Goal: Information Seeking & Learning: Find contact information

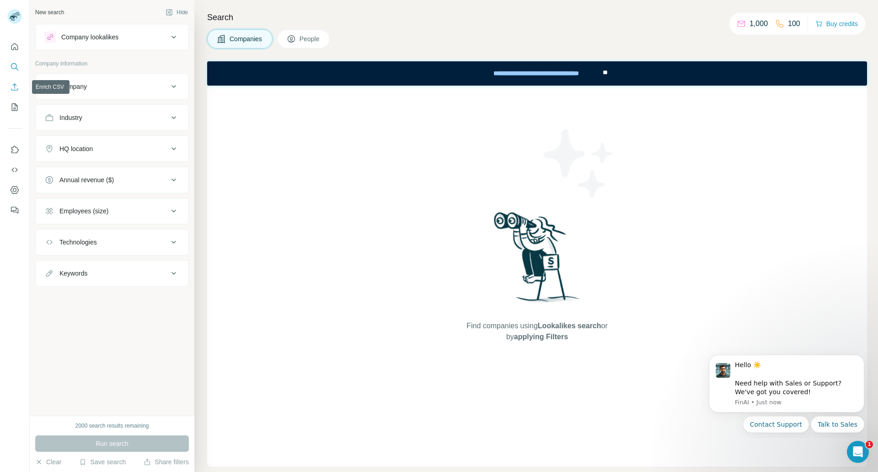
click at [17, 88] on icon "Enrich CSV" at bounding box center [14, 86] width 9 height 9
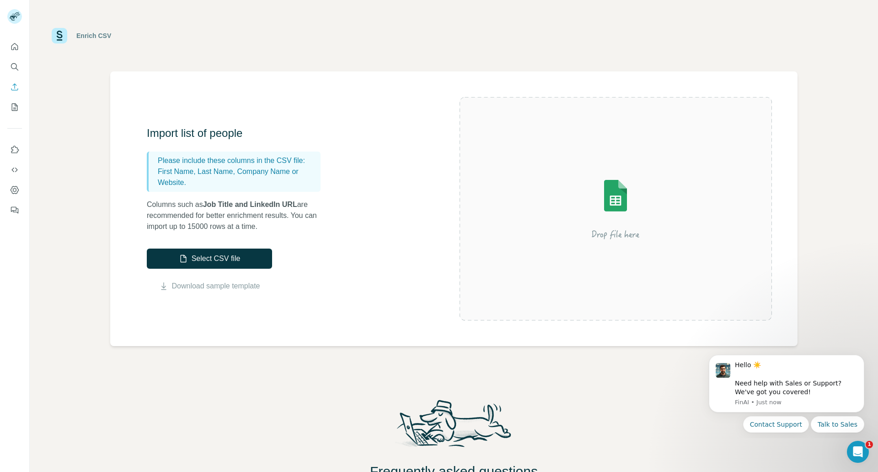
click at [6, 53] on div at bounding box center [14, 125] width 29 height 185
click at [10, 49] on button "Quick start" at bounding box center [14, 46] width 15 height 16
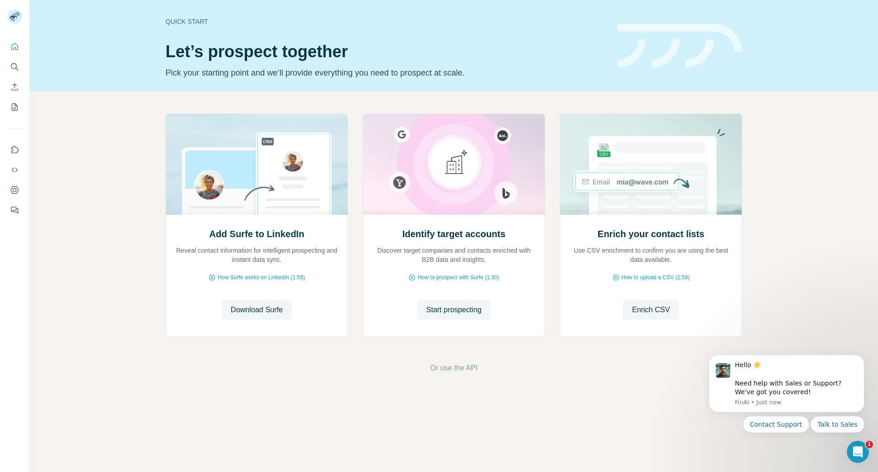
click at [17, 67] on icon "Search" at bounding box center [14, 66] width 9 height 9
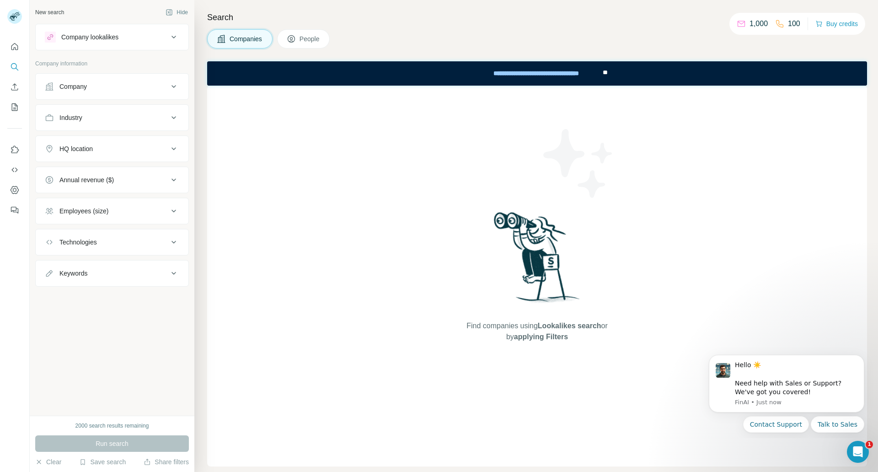
click at [116, 123] on button "Industry" at bounding box center [112, 118] width 153 height 22
click at [96, 145] on input at bounding box center [107, 140] width 113 height 10
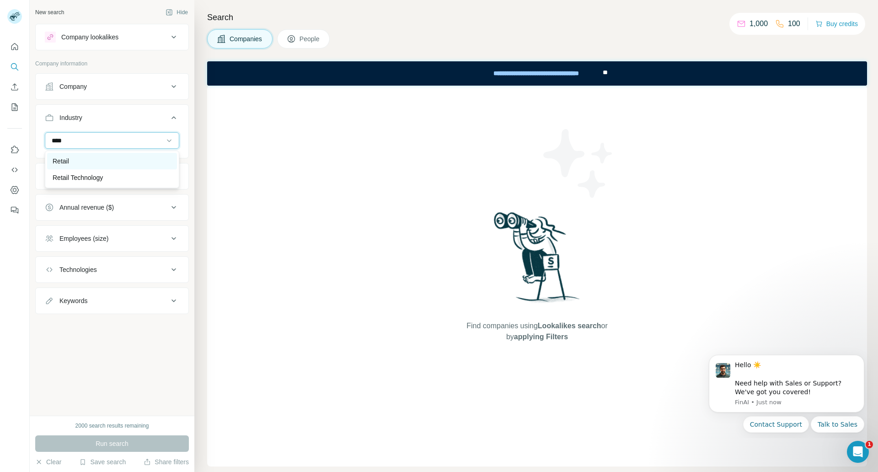
type input "****"
click at [86, 160] on div "Retail" at bounding box center [112, 160] width 119 height 9
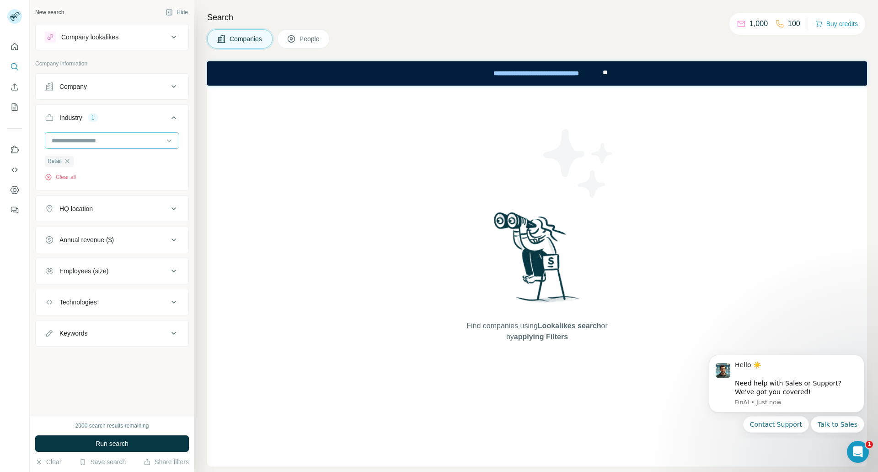
click at [104, 143] on input at bounding box center [107, 140] width 113 height 10
type input "****"
click at [64, 162] on icon "button" at bounding box center [67, 160] width 7 height 7
click at [142, 441] on button "Run search" at bounding box center [112, 443] width 154 height 16
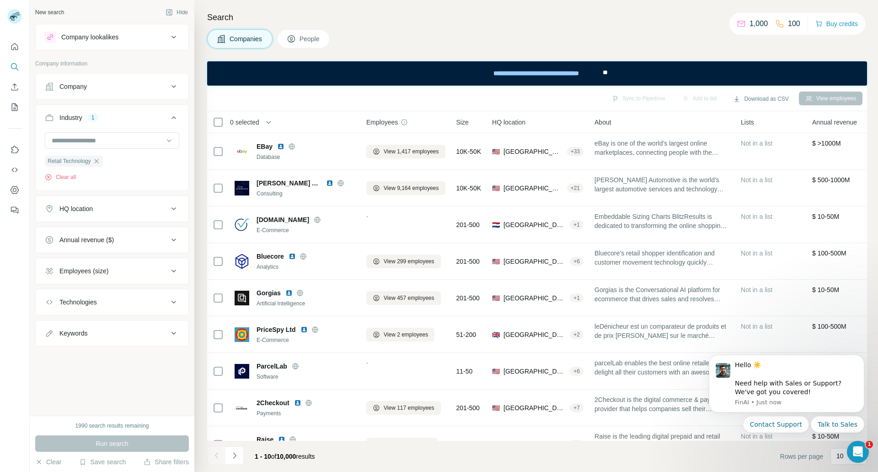
drag, startPoint x: 156, startPoint y: 204, endPoint x: 151, endPoint y: 218, distance: 14.9
click at [156, 204] on button "HQ location" at bounding box center [112, 209] width 153 height 22
click at [125, 229] on input "text" at bounding box center [112, 231] width 134 height 16
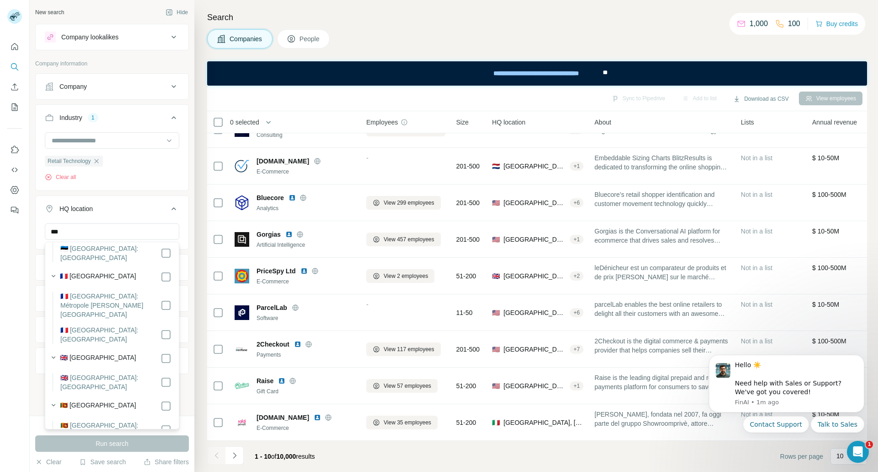
scroll to position [183, 0]
click at [112, 233] on input "***" at bounding box center [112, 231] width 134 height 16
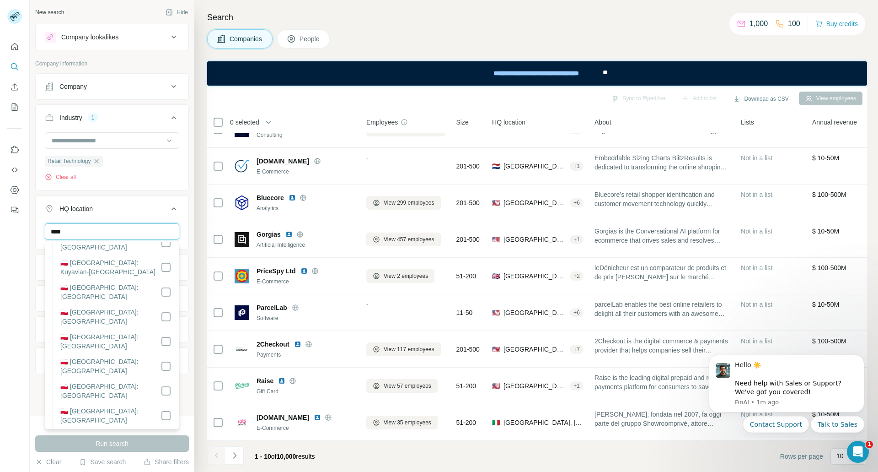
scroll to position [0, 0]
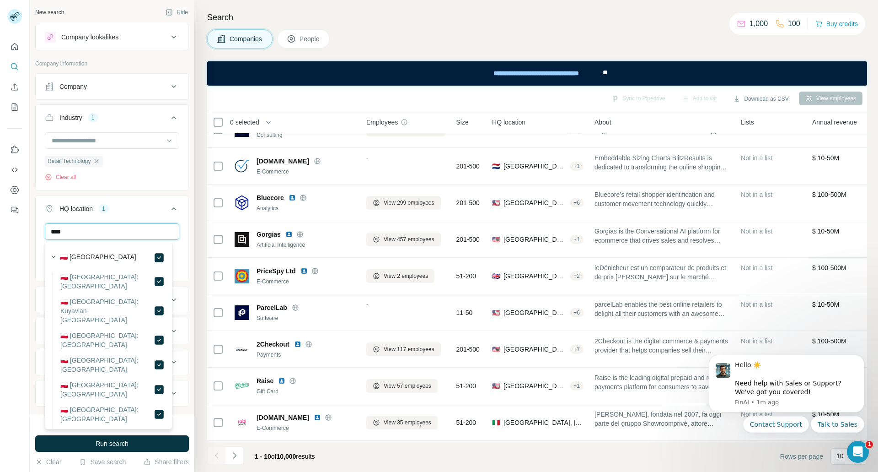
click at [113, 238] on input "****" at bounding box center [112, 231] width 134 height 16
click at [157, 257] on icon at bounding box center [159, 257] width 11 height 11
click at [96, 230] on input "*****" at bounding box center [112, 231] width 134 height 16
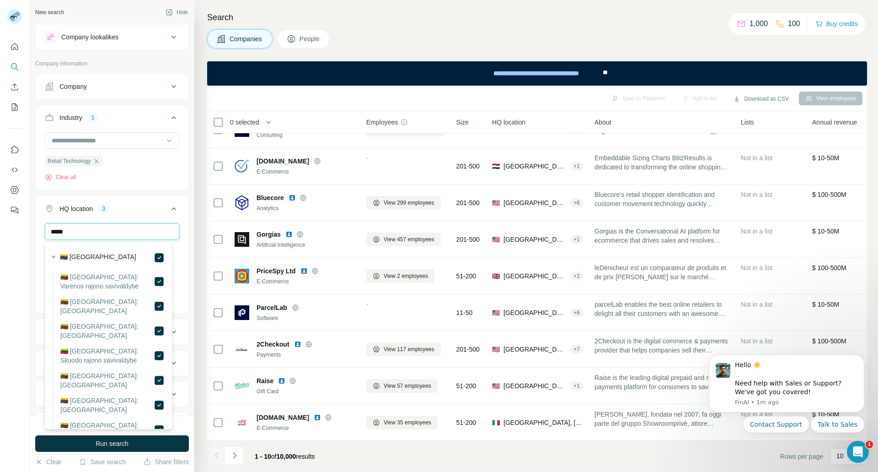
click at [114, 231] on input "*****" at bounding box center [112, 231] width 134 height 16
click at [107, 231] on input "******" at bounding box center [112, 231] width 134 height 16
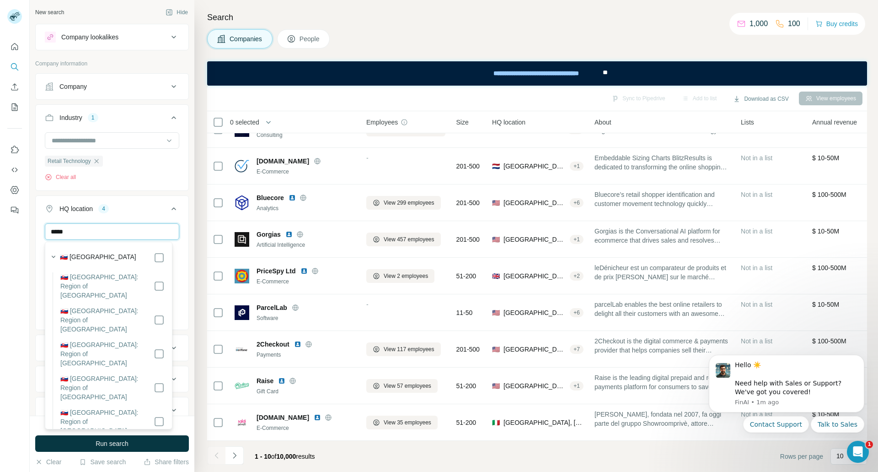
type input "*****"
click at [102, 236] on input "*****" at bounding box center [112, 231] width 134 height 16
click at [111, 439] on span "Run search" at bounding box center [112, 443] width 33 height 9
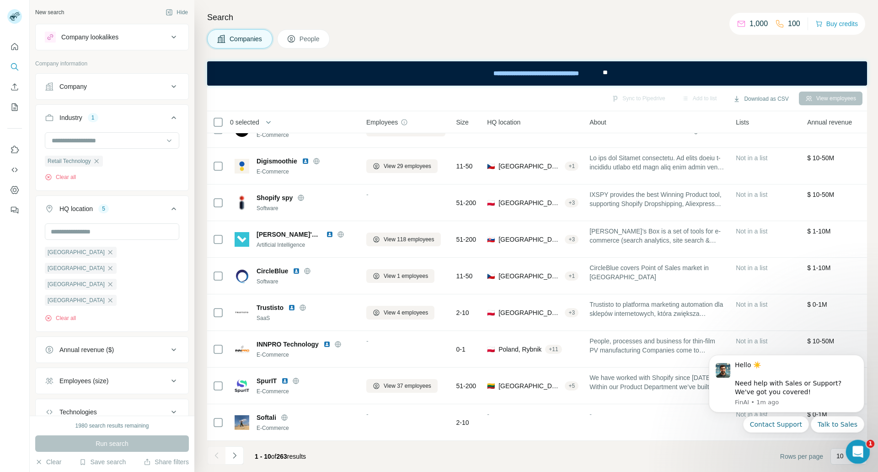
click at [852, 449] on icon "Open Intercom Messenger" at bounding box center [856, 450] width 15 height 15
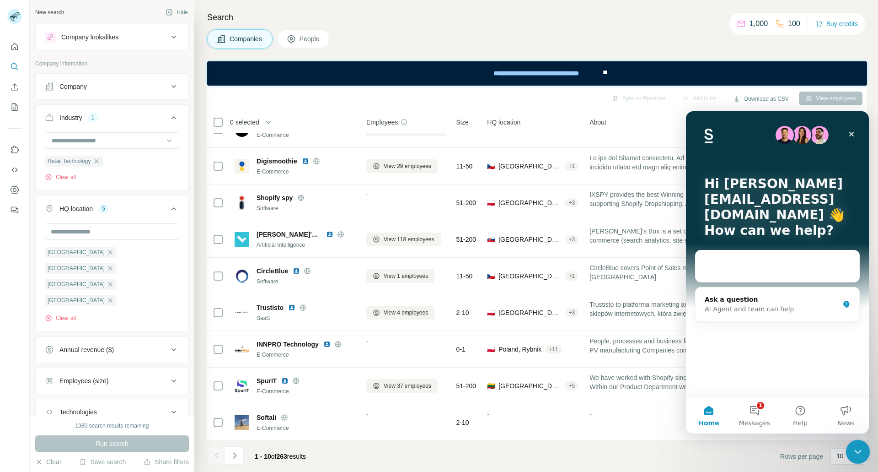
click at [853, 449] on icon "Close Intercom Messenger" at bounding box center [856, 450] width 11 height 11
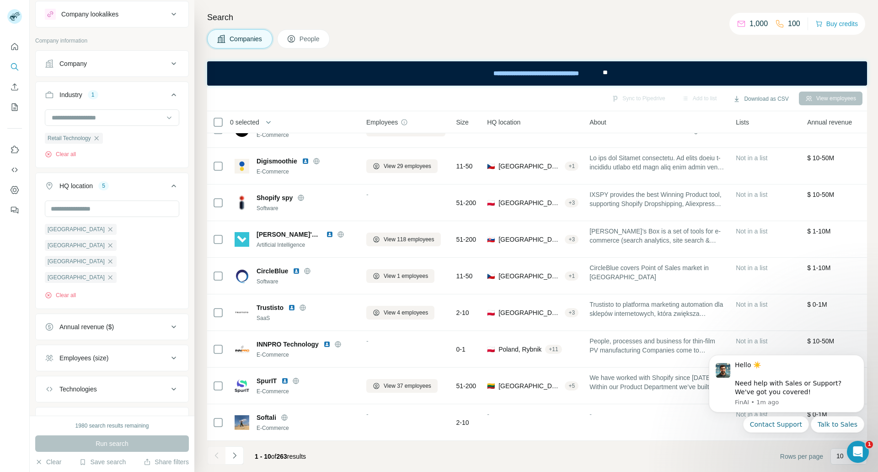
scroll to position [32, 0]
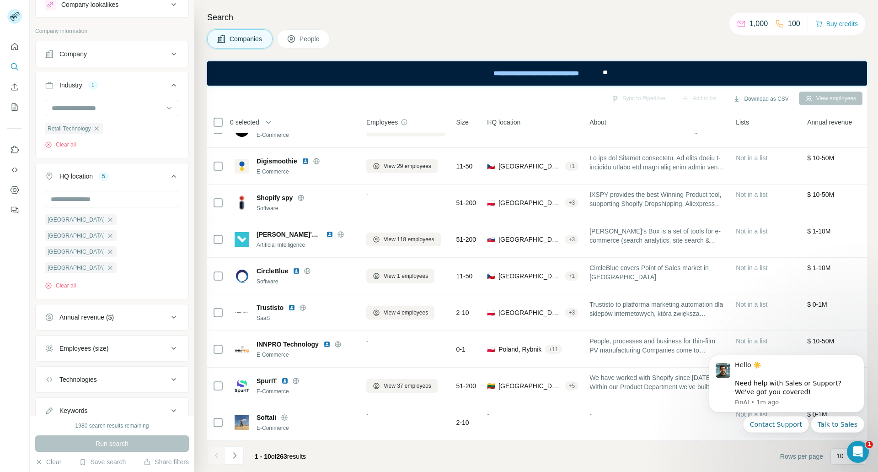
click at [141, 375] on div "Technologies" at bounding box center [107, 379] width 124 height 9
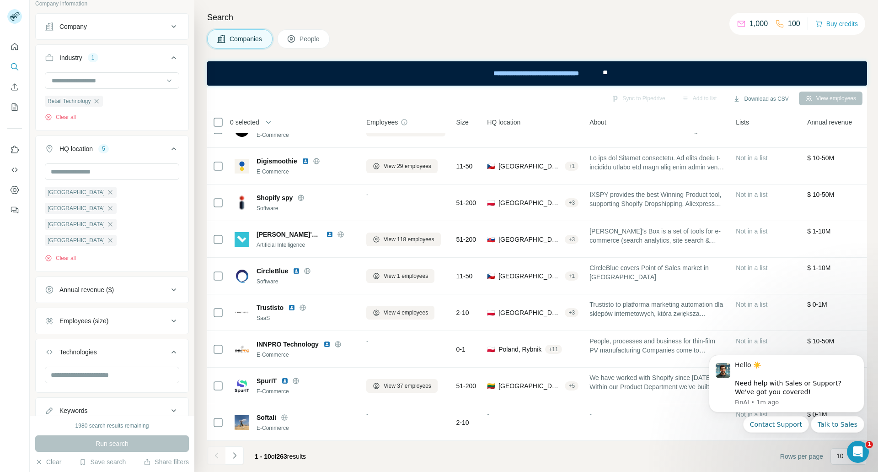
click at [141, 399] on button "Keywords" at bounding box center [112, 410] width 153 height 22
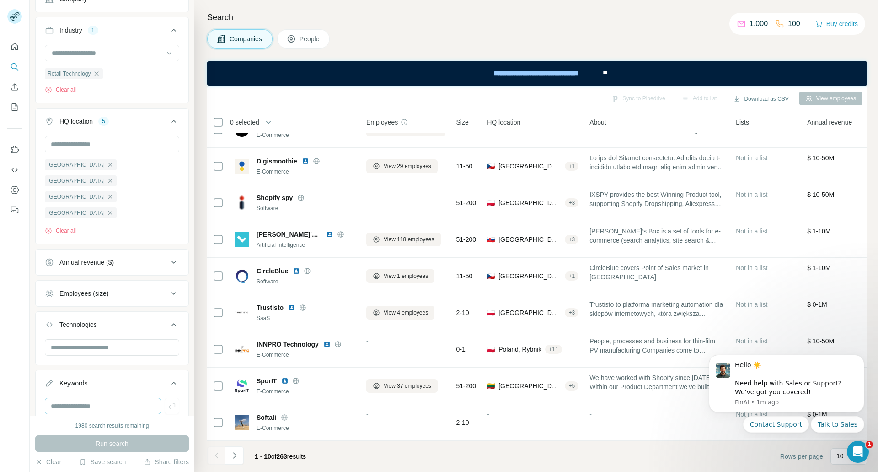
scroll to position [0, 0]
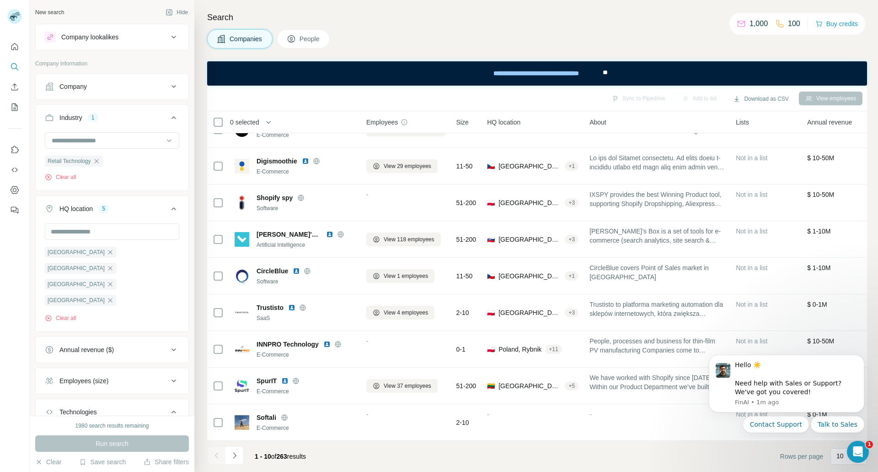
click at [132, 89] on div "Company" at bounding box center [107, 86] width 124 height 9
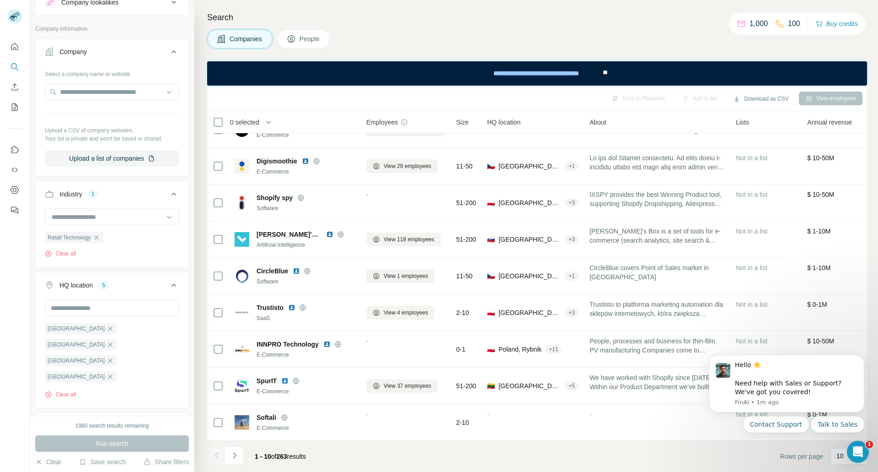
scroll to position [199, 0]
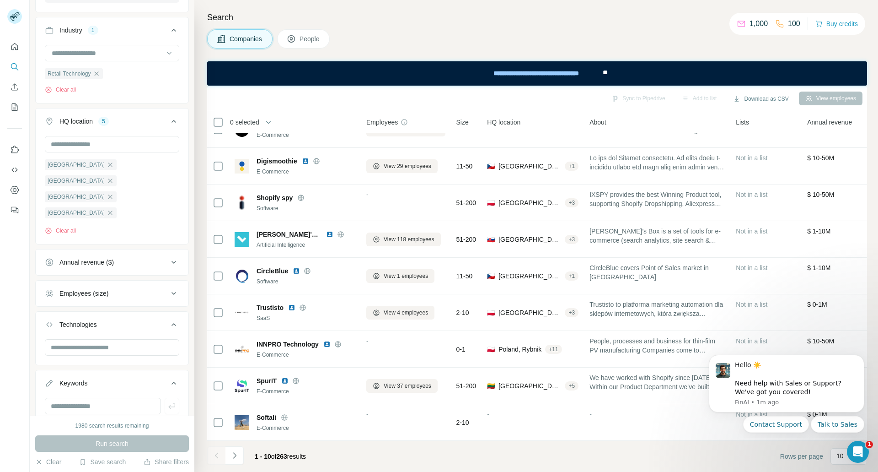
click at [148, 289] on div "Employees (size)" at bounding box center [107, 293] width 124 height 9
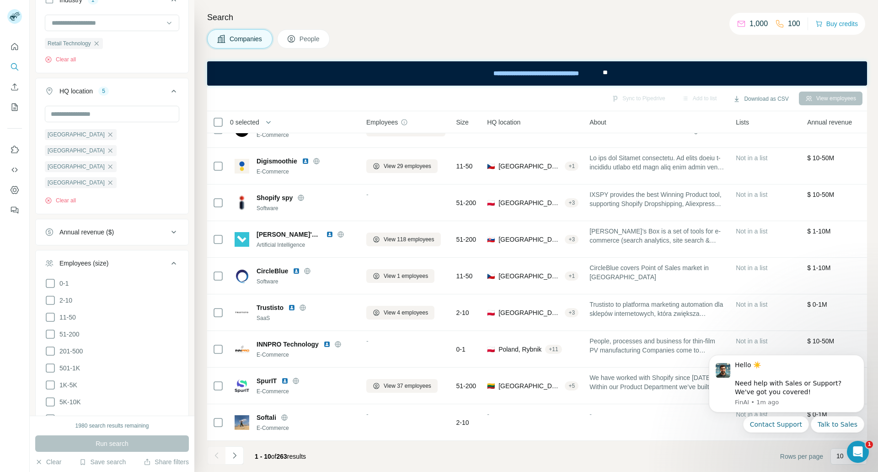
scroll to position [244, 0]
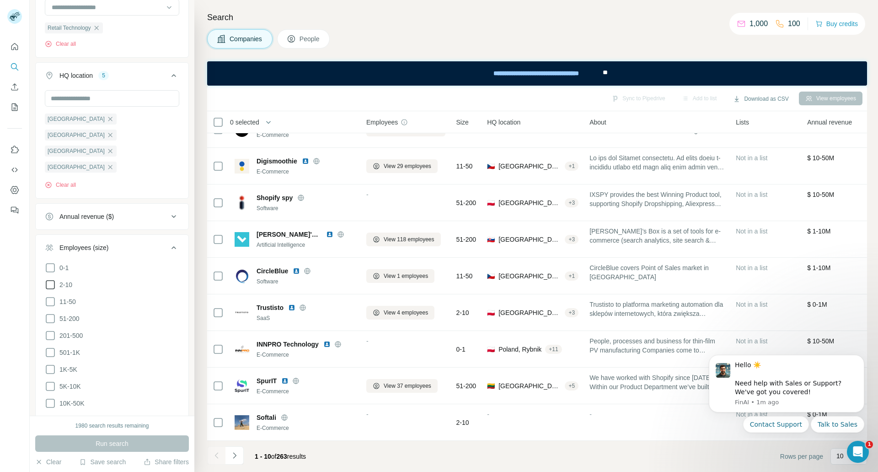
click at [49, 279] on icon at bounding box center [50, 284] width 11 height 11
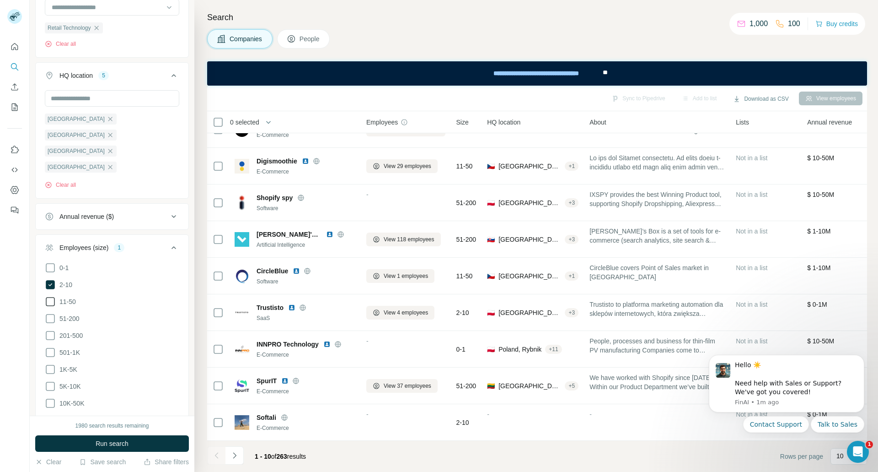
click at [47, 296] on icon at bounding box center [50, 301] width 11 height 11
click at [48, 280] on icon at bounding box center [50, 284] width 9 height 9
click at [48, 313] on icon at bounding box center [50, 318] width 11 height 11
click at [45, 308] on ul "0-1 2-10 11-50 [PHONE_NUMBER] 501-1K 1K-5K 5K-10K 10K-50K 50K-100K 100K-500K 50…" at bounding box center [112, 361] width 134 height 198
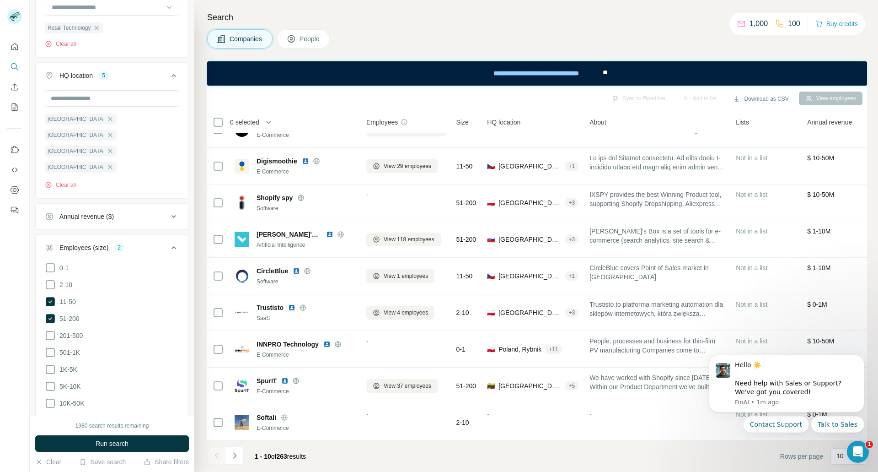
click at [48, 330] on icon at bounding box center [50, 335] width 11 height 11
click at [49, 314] on ul "0-1 2-10 11-50 [PHONE_NUMBER] 501-1K 1K-5K 5K-10K 10K-50K 50K-100K 100K-500K 50…" at bounding box center [112, 361] width 134 height 198
click at [49, 364] on icon at bounding box center [50, 369] width 11 height 11
click at [53, 347] on icon at bounding box center [50, 352] width 11 height 11
click at [53, 381] on icon at bounding box center [50, 386] width 11 height 11
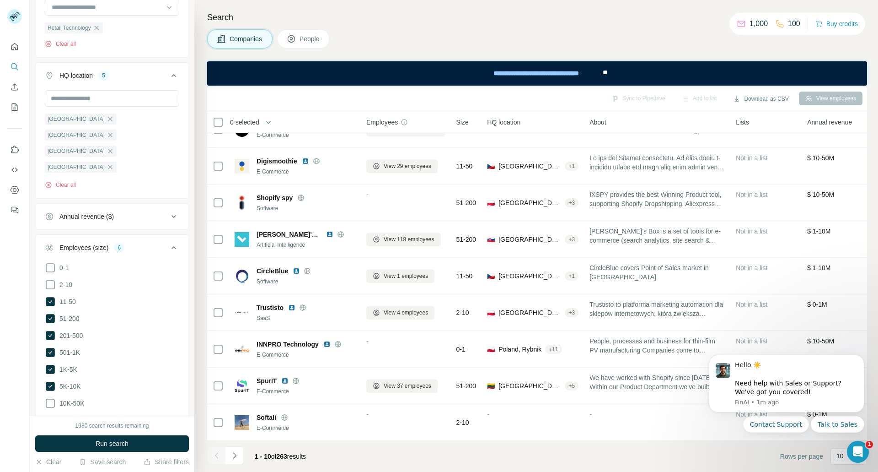
click at [50, 398] on li "10K-50K" at bounding box center [112, 403] width 134 height 11
click at [50, 398] on icon at bounding box center [50, 403] width 11 height 11
click at [128, 441] on span "Run search" at bounding box center [112, 443] width 33 height 9
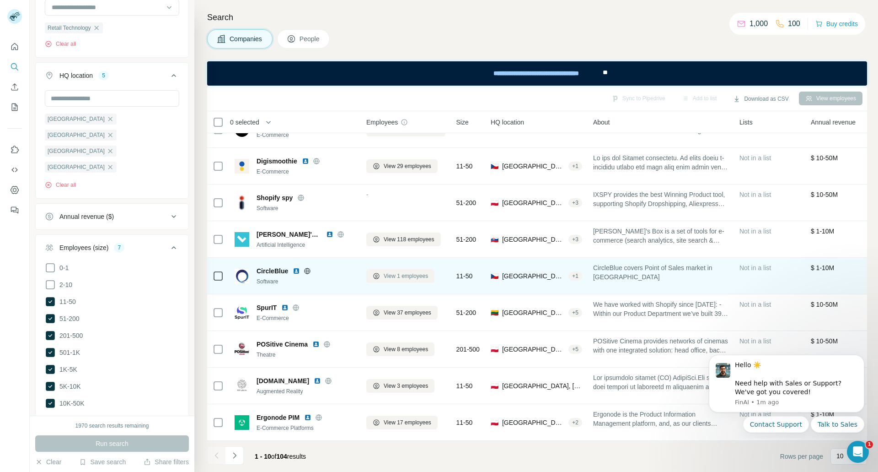
click at [398, 272] on span "View 1 employees" at bounding box center [406, 276] width 44 height 8
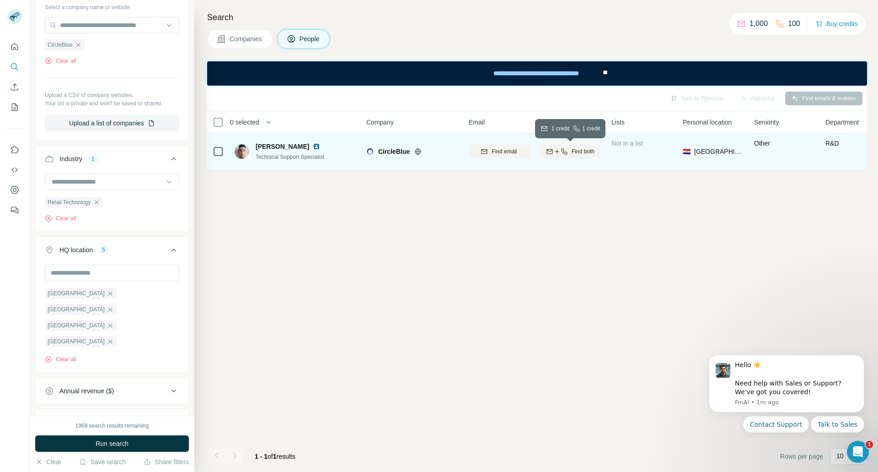
click at [575, 153] on span "Find both" at bounding box center [583, 151] width 23 height 8
click at [543, 239] on div "Sync to Pipedrive Add to list Find emails & mobiles 0 selected People Company E…" at bounding box center [537, 279] width 660 height 386
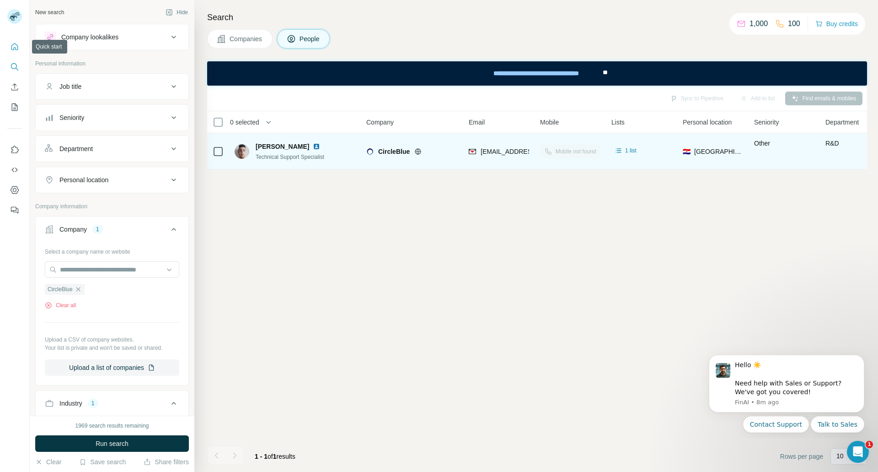
click at [19, 49] on button "Quick start" at bounding box center [14, 46] width 15 height 16
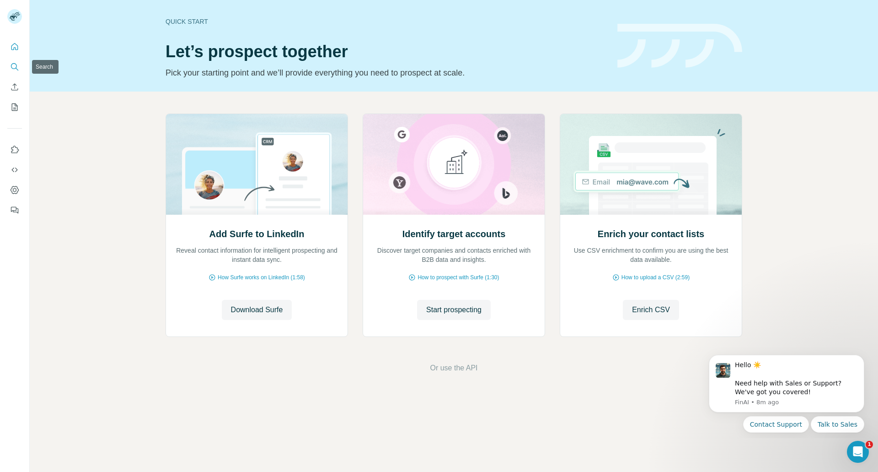
click at [15, 71] on button "Search" at bounding box center [14, 67] width 15 height 16
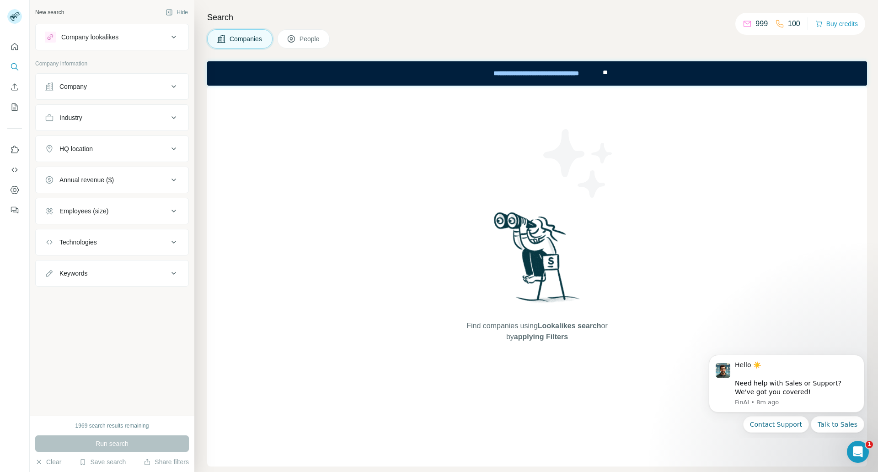
click at [124, 41] on div "Company lookalikes" at bounding box center [107, 37] width 124 height 11
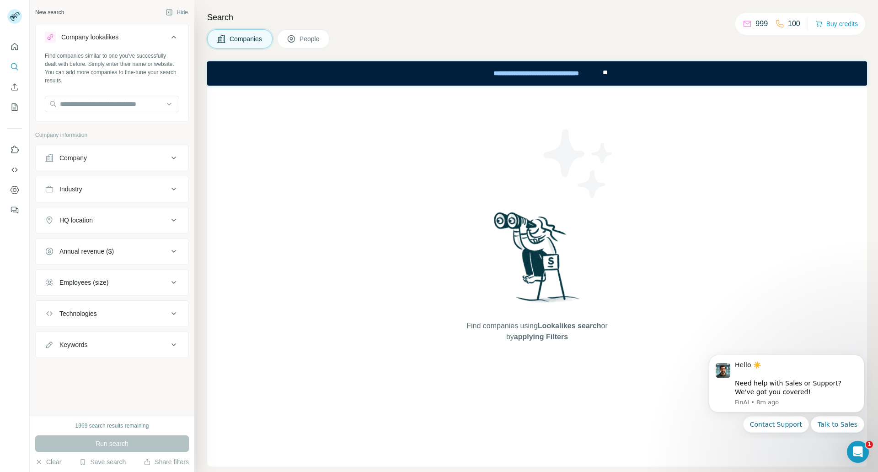
click at [128, 38] on div "Company lookalikes" at bounding box center [107, 37] width 124 height 11
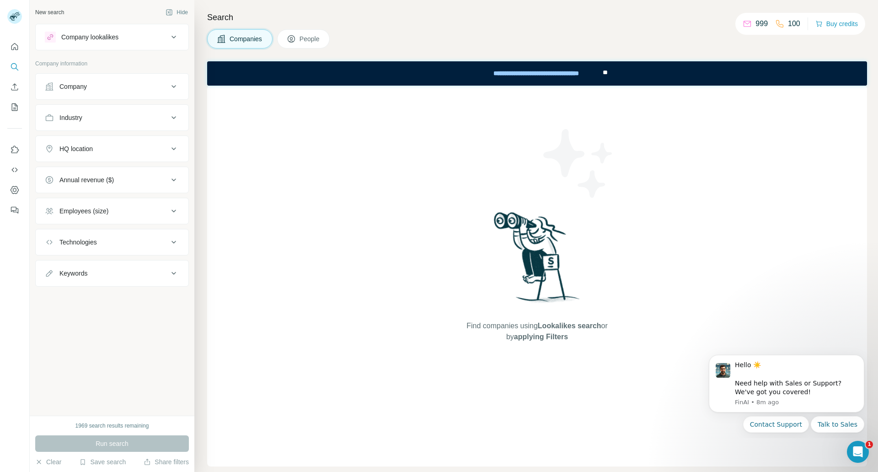
click at [295, 36] on icon at bounding box center [291, 38] width 9 height 9
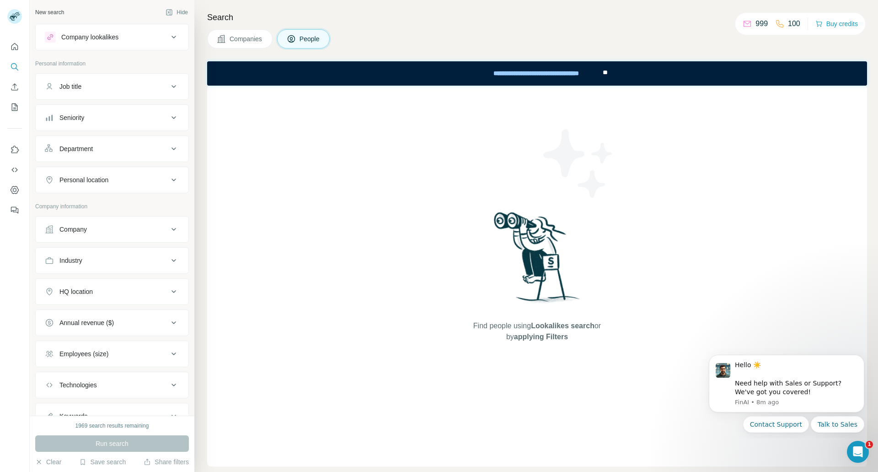
click at [117, 78] on button "Job title" at bounding box center [112, 86] width 153 height 22
click at [122, 78] on button "Job title" at bounding box center [112, 88] width 153 height 26
click at [319, 35] on span "People" at bounding box center [310, 38] width 21 height 9
click at [135, 80] on button "Job title" at bounding box center [112, 86] width 153 height 22
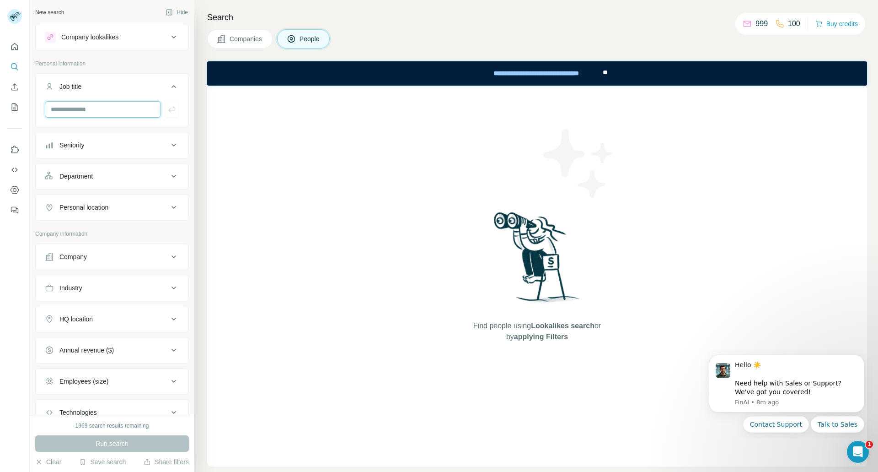
click at [80, 102] on input "text" at bounding box center [103, 109] width 116 height 16
type input "*****"
click at [110, 145] on div "Seniority" at bounding box center [107, 144] width 124 height 9
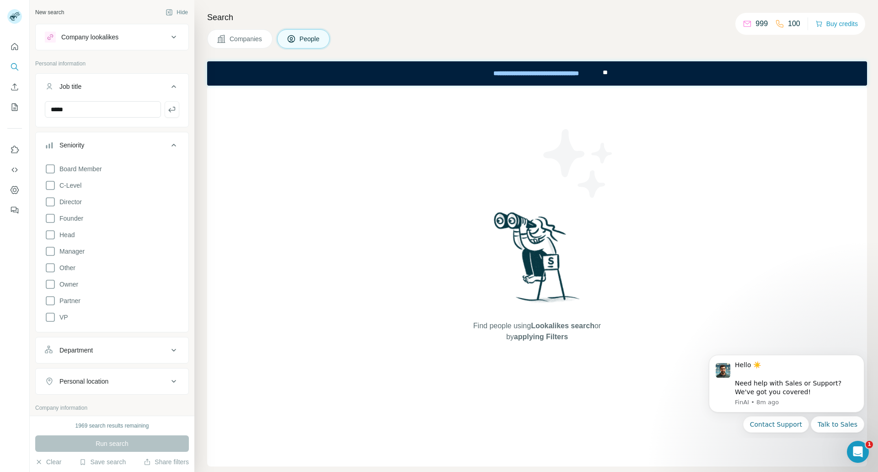
click at [110, 145] on div "Seniority" at bounding box center [107, 144] width 124 height 9
click at [110, 173] on div "Department" at bounding box center [107, 176] width 124 height 9
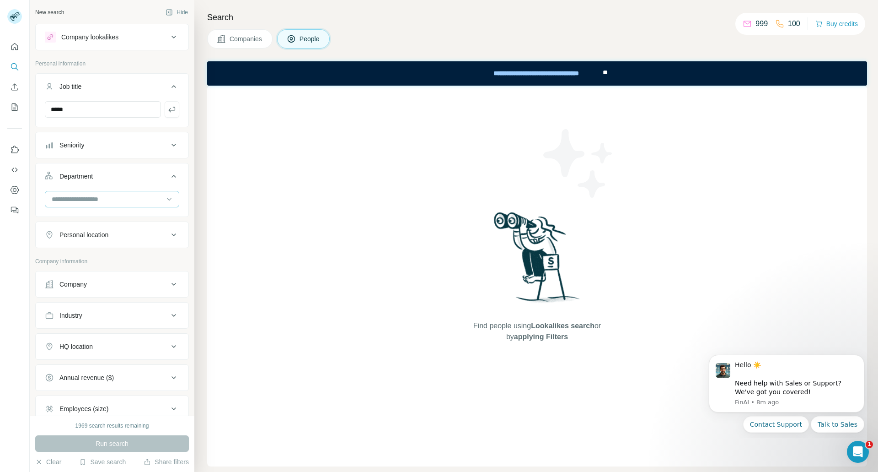
click at [114, 203] on input at bounding box center [107, 199] width 113 height 10
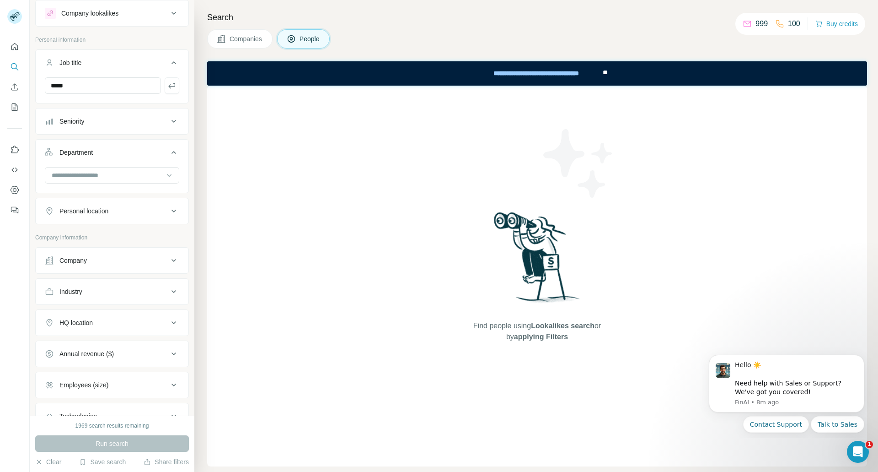
scroll to position [46, 0]
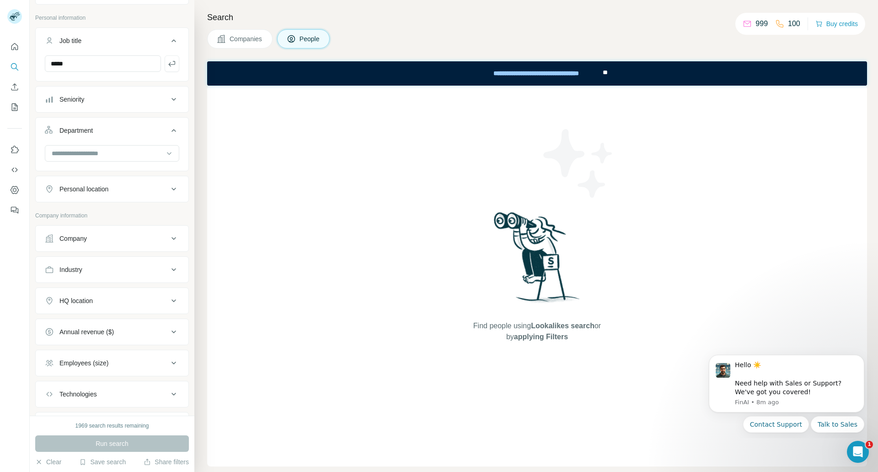
click at [131, 239] on div "Company" at bounding box center [107, 238] width 124 height 9
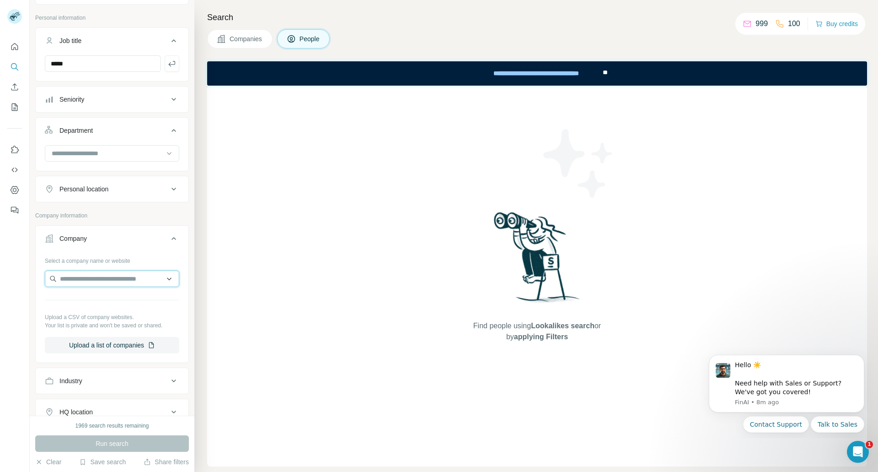
click at [107, 285] on input "text" at bounding box center [112, 278] width 134 height 16
click at [136, 261] on div "Select a company name or website" at bounding box center [112, 259] width 134 height 12
click at [137, 250] on button "Company" at bounding box center [112, 240] width 153 height 26
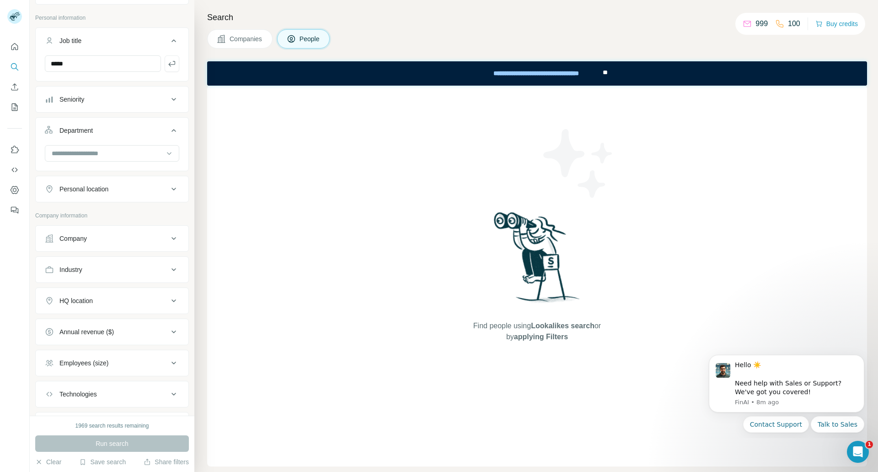
click at [118, 274] on div "Industry" at bounding box center [107, 269] width 124 height 9
click at [110, 290] on input at bounding box center [107, 292] width 113 height 10
type input "****"
click at [95, 314] on div "Retail" at bounding box center [109, 312] width 112 height 9
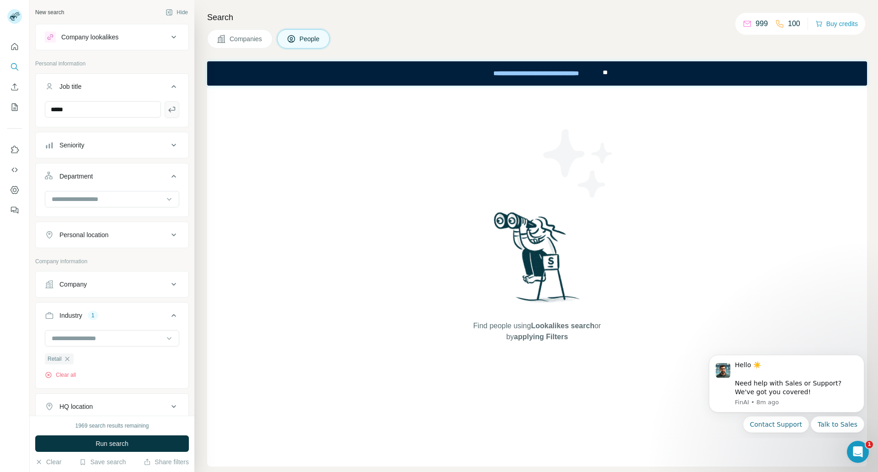
click at [167, 111] on icon "button" at bounding box center [171, 109] width 9 height 9
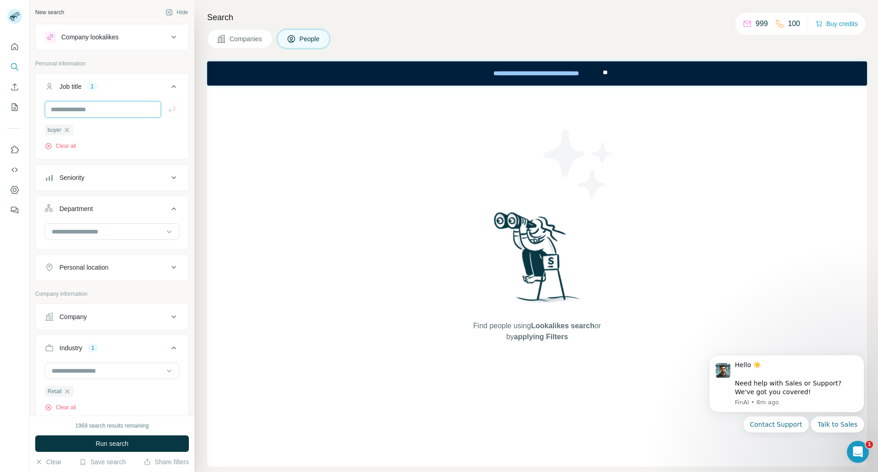
click at [96, 115] on input "text" at bounding box center [103, 109] width 116 height 16
type input "******"
click at [170, 111] on button "button" at bounding box center [172, 109] width 15 height 16
click at [96, 101] on button "Job title 2" at bounding box center [112, 88] width 153 height 26
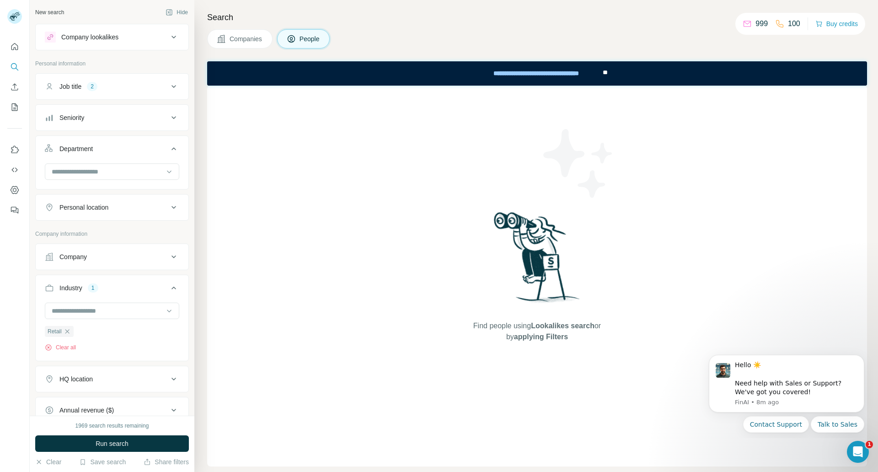
click at [172, 83] on icon at bounding box center [173, 86] width 11 height 11
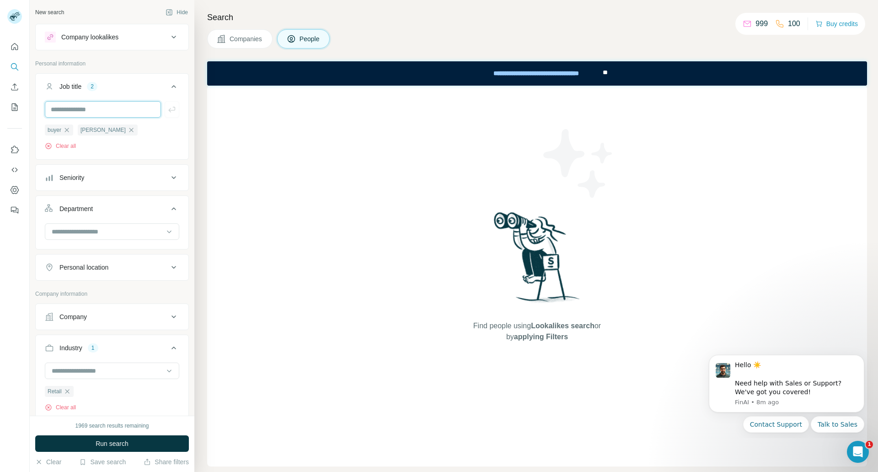
click at [116, 104] on input "text" at bounding box center [103, 109] width 116 height 16
type input "**********"
click at [167, 111] on icon "button" at bounding box center [171, 109] width 9 height 9
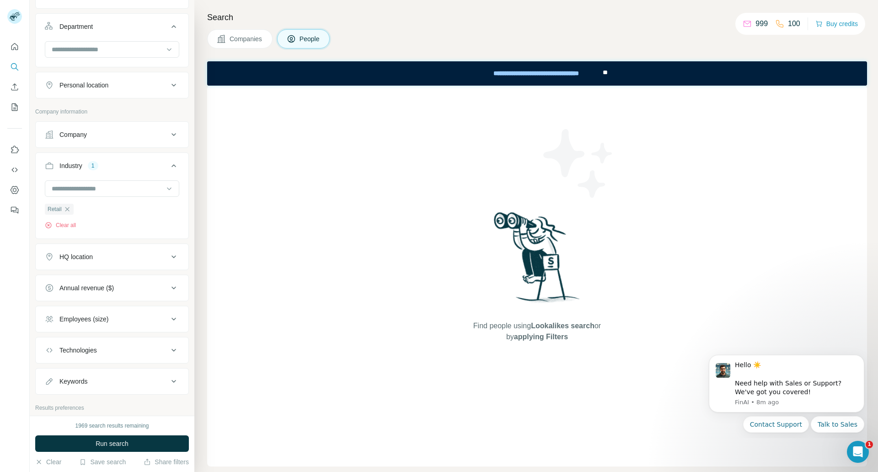
scroll to position [207, 0]
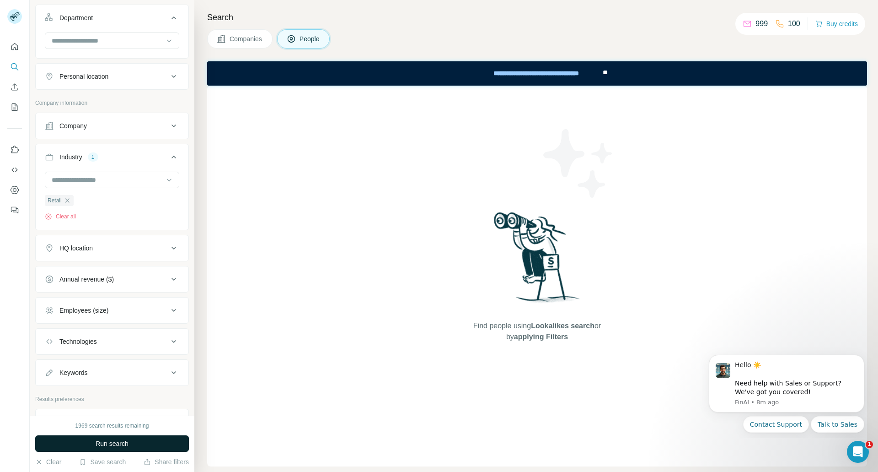
click at [139, 440] on button "Run search" at bounding box center [112, 443] width 154 height 16
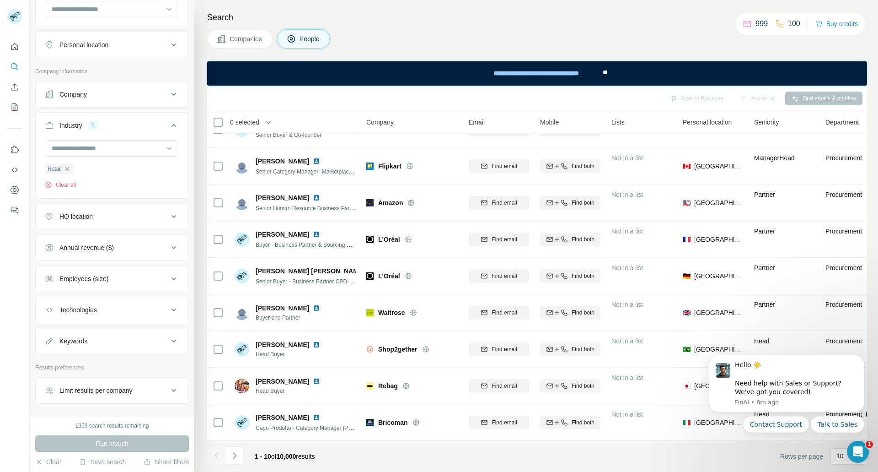
scroll to position [253, 0]
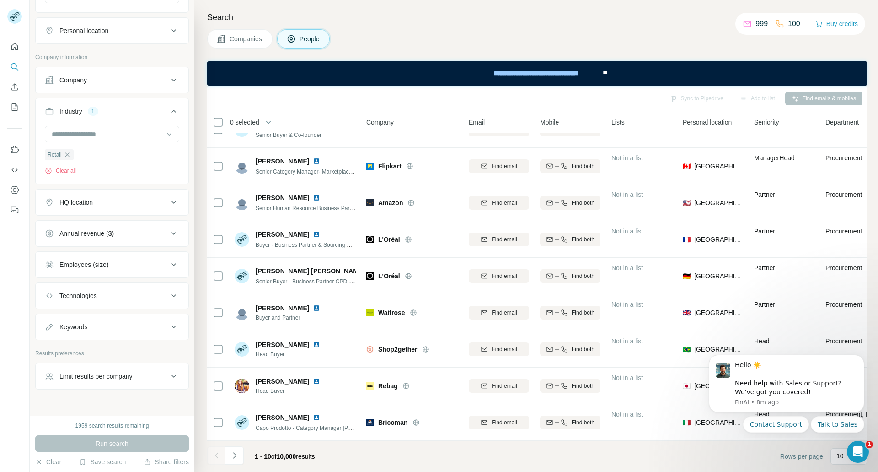
click at [144, 198] on div "HQ location" at bounding box center [107, 202] width 124 height 9
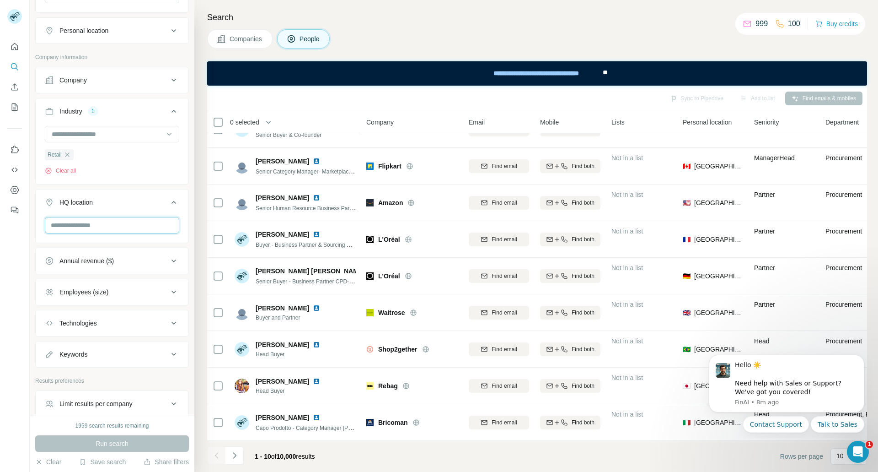
click at [121, 217] on input "text" at bounding box center [112, 225] width 134 height 16
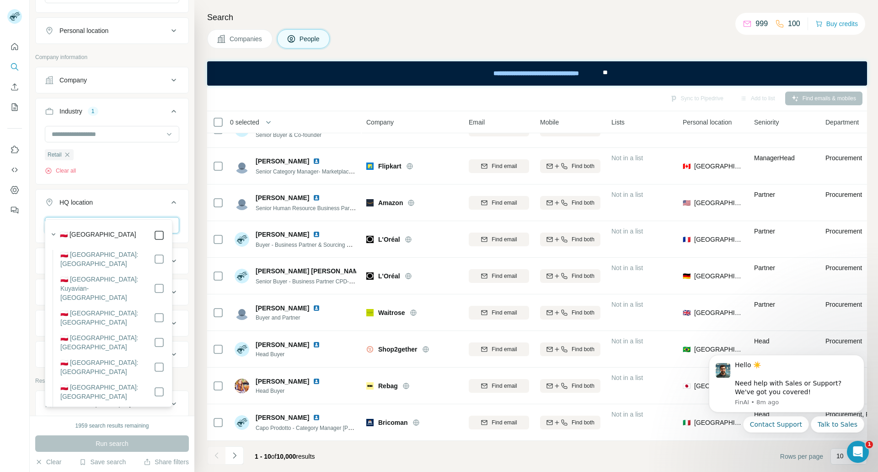
type input "*****"
click at [154, 230] on icon at bounding box center [159, 235] width 11 height 11
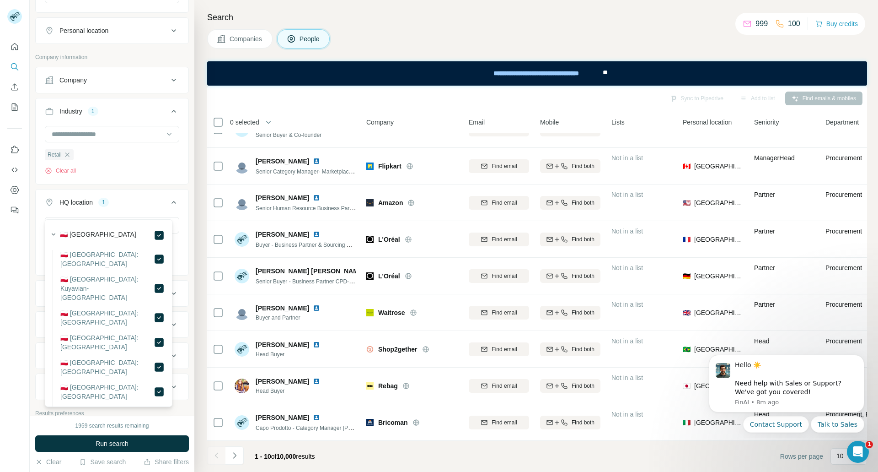
click at [110, 445] on span "Run search" at bounding box center [112, 443] width 33 height 9
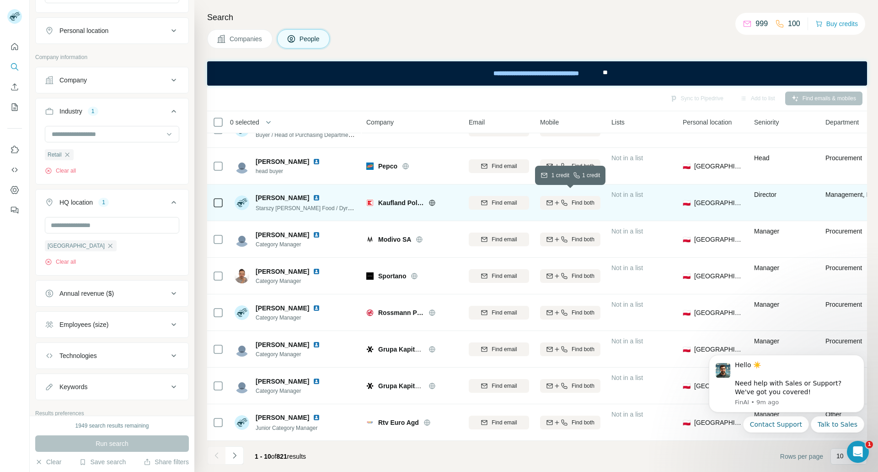
click at [569, 199] on div "Find both" at bounding box center [570, 203] width 60 height 8
click at [284, 455] on span "821" at bounding box center [282, 455] width 11 height 7
click at [858, 452] on icon "Open Intercom Messenger" at bounding box center [856, 450] width 15 height 15
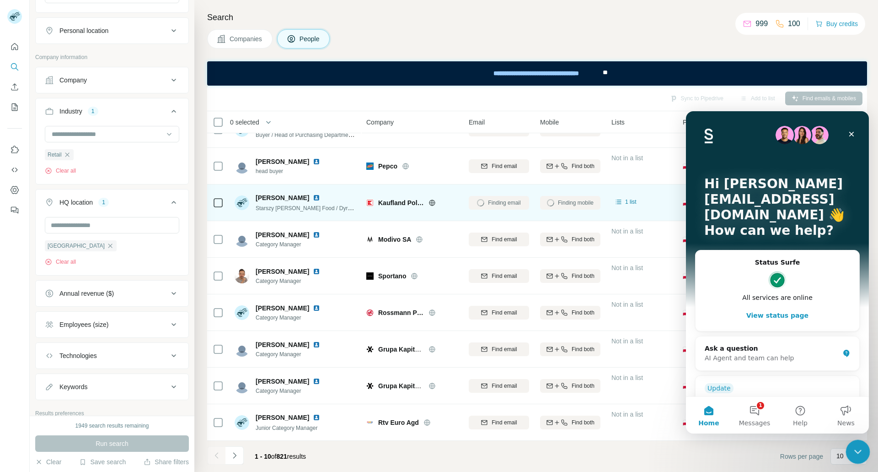
click at [858, 453] on icon "Close Intercom Messenger" at bounding box center [856, 450] width 11 height 11
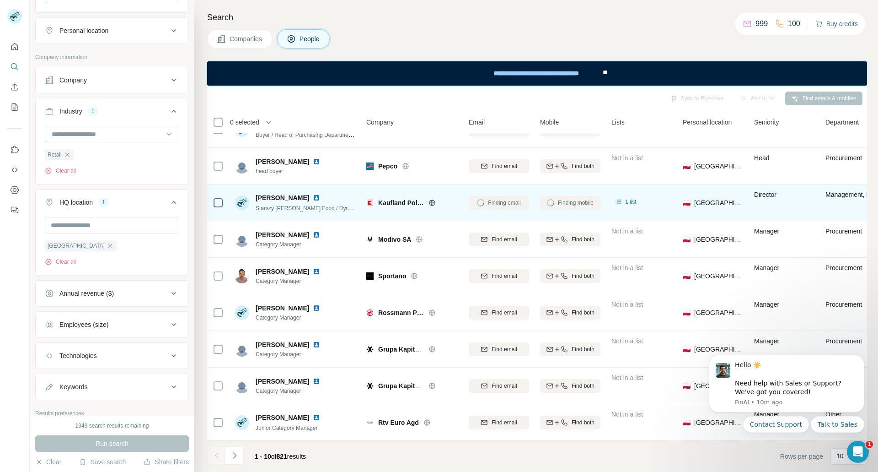
click at [841, 22] on button "Buy credits" at bounding box center [837, 23] width 43 height 13
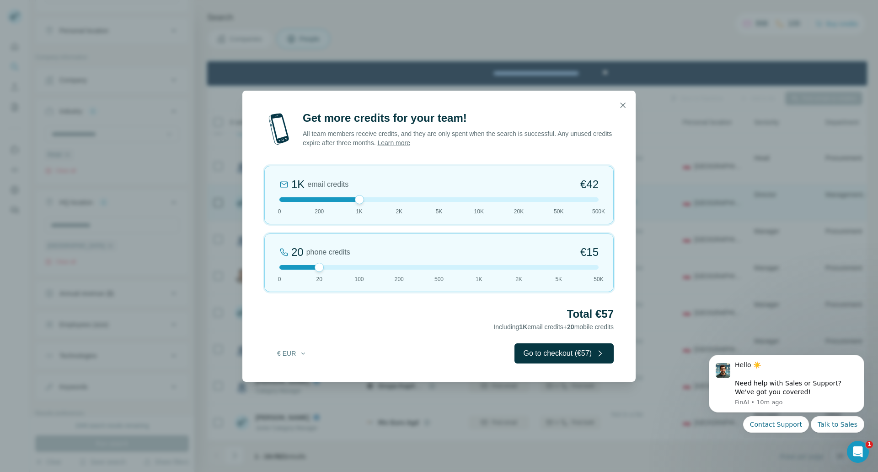
drag, startPoint x: 316, startPoint y: 201, endPoint x: 360, endPoint y: 227, distance: 51.7
click at [360, 227] on div "1K email credits €42 0 200 1K 2K 5K 10K 20K 50K 500K 20 phone credits €[PHONE_N…" at bounding box center [438, 229] width 349 height 126
click at [591, 186] on span "€42" at bounding box center [590, 184] width 18 height 15
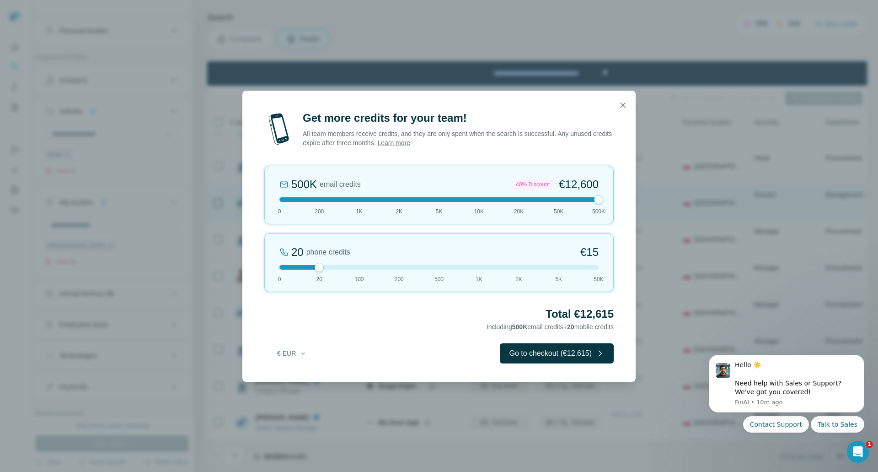
click at [340, 197] on div at bounding box center [439, 199] width 319 height 5
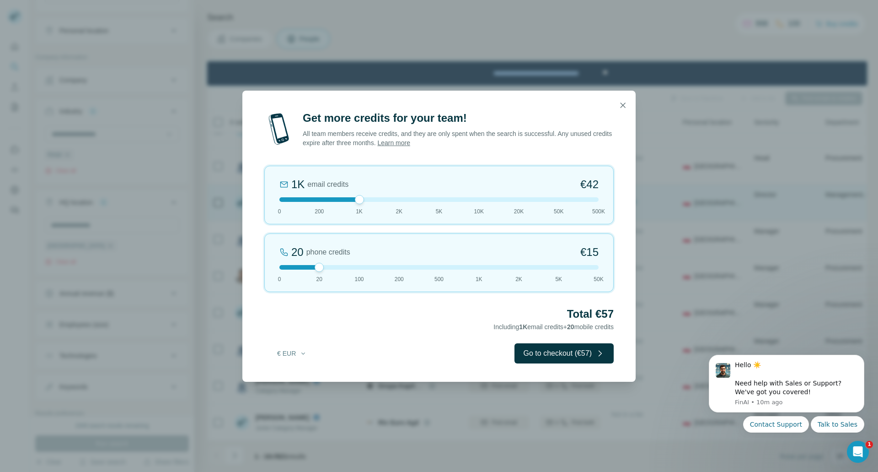
click at [321, 198] on div at bounding box center [439, 199] width 319 height 5
click at [334, 200] on div at bounding box center [439, 199] width 319 height 5
click at [344, 200] on div at bounding box center [439, 199] width 319 height 5
click at [628, 107] on button "button" at bounding box center [623, 105] width 18 height 18
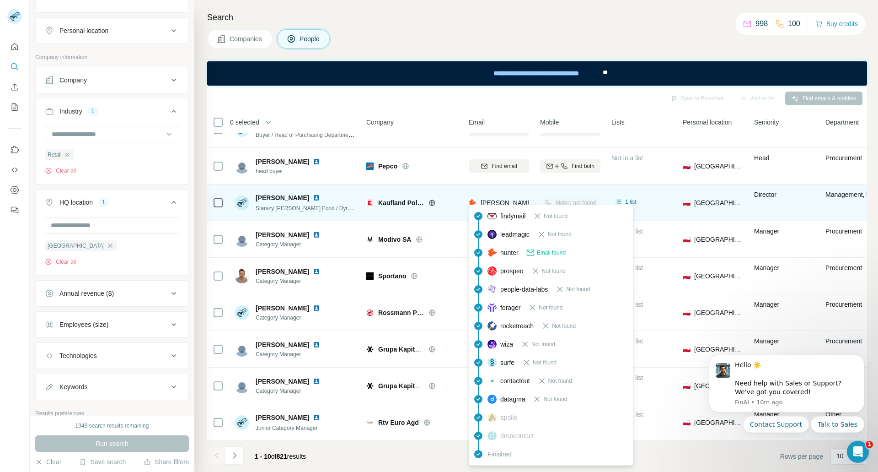
click at [522, 199] on span "[PERSON_NAME][EMAIL_ADDRESS][PERSON_NAME][DOMAIN_NAME]" at bounding box center [588, 202] width 214 height 7
copy tr "[PERSON_NAME][EMAIL_ADDRESS][PERSON_NAME][DOMAIN_NAME]"
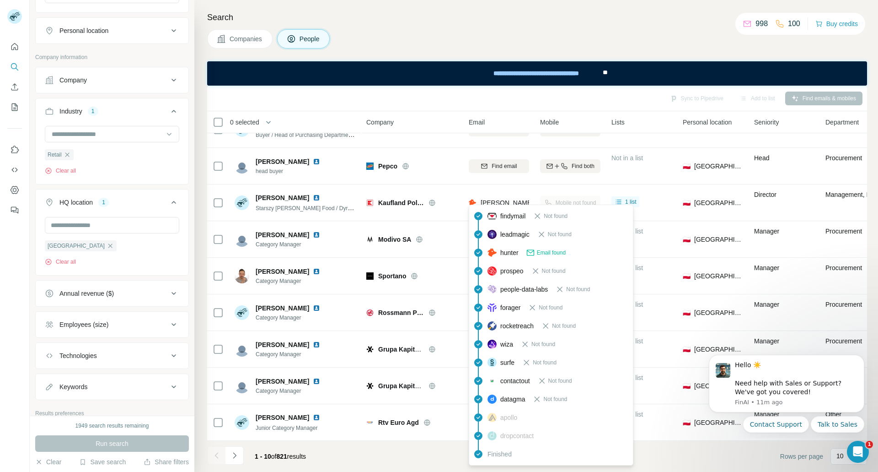
click at [418, 97] on div "Sync to Pipedrive Add to list Find emails & mobiles" at bounding box center [537, 98] width 651 height 16
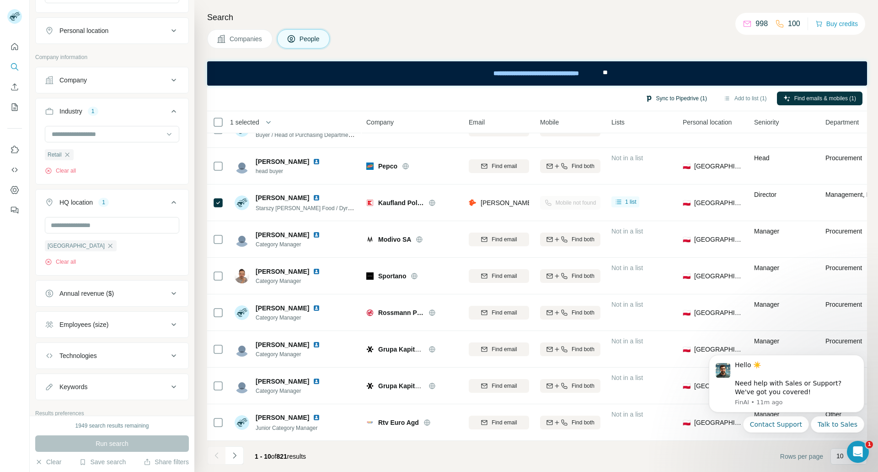
click at [687, 94] on button "Sync to Pipedrive (1)" at bounding box center [676, 98] width 75 height 14
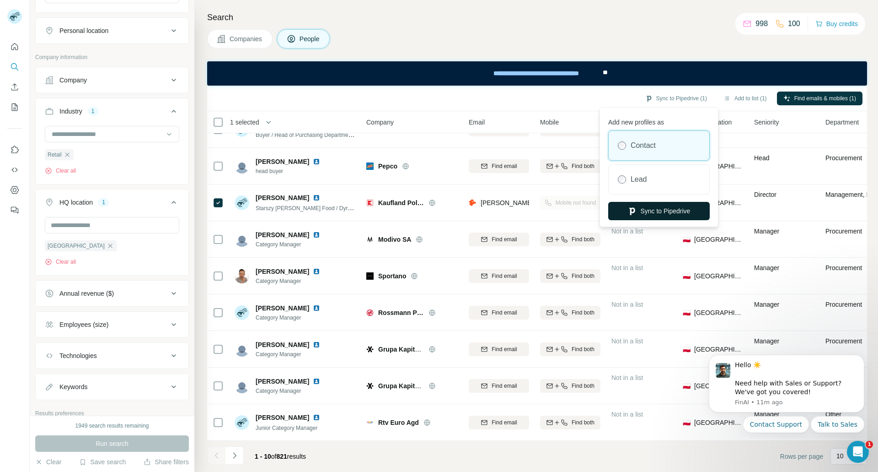
click at [652, 215] on button "Sync to Pipedrive" at bounding box center [659, 211] width 102 height 18
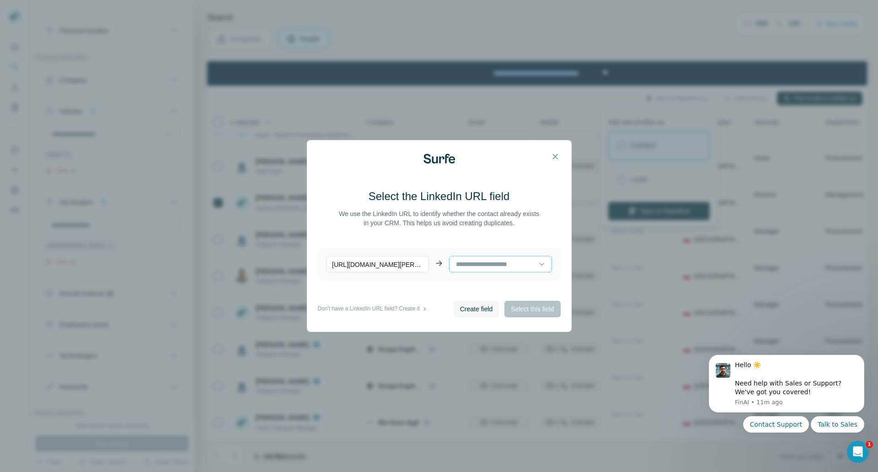
click at [489, 262] on input at bounding box center [497, 264] width 84 height 10
click at [487, 284] on div "LinkedIn" at bounding box center [497, 284] width 81 height 9
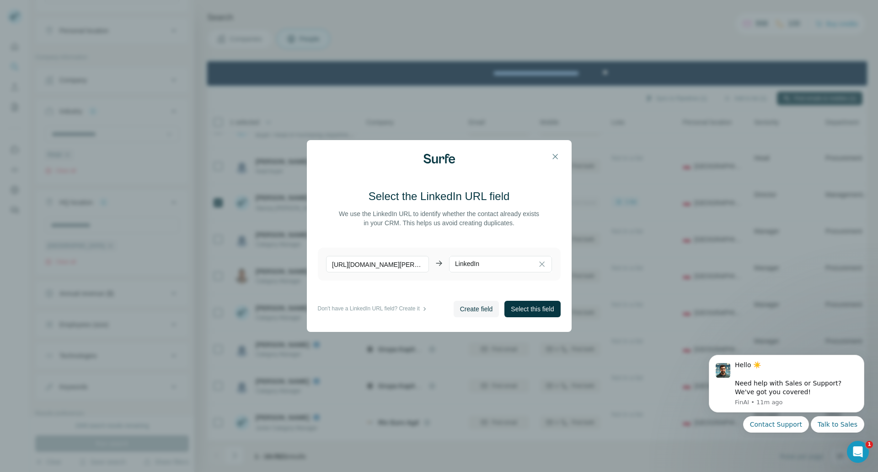
click at [394, 259] on p "[URL][DOMAIN_NAME][PERSON_NAME]" at bounding box center [377, 264] width 103 height 16
click at [393, 264] on p "[URL][DOMAIN_NAME][PERSON_NAME]" at bounding box center [377, 264] width 103 height 16
click at [528, 306] on span "Select this field" at bounding box center [532, 308] width 43 height 9
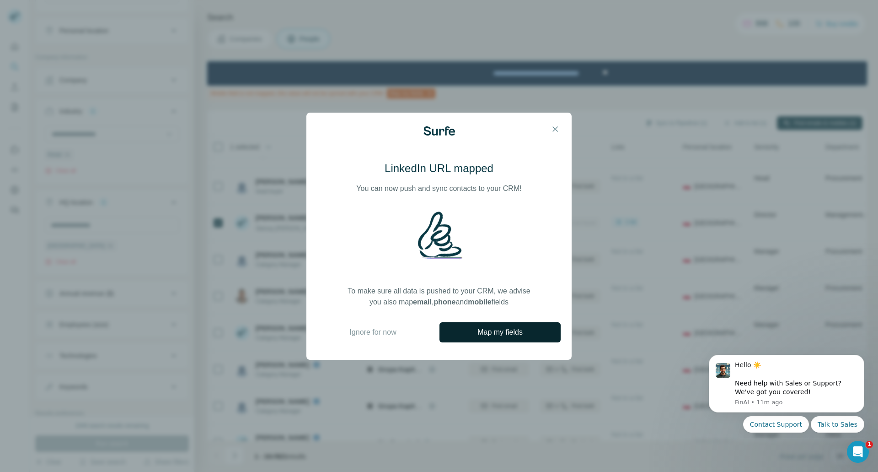
click at [481, 334] on span "Map my fields" at bounding box center [500, 332] width 45 height 11
click at [391, 330] on span "Ignore for now" at bounding box center [372, 332] width 47 height 11
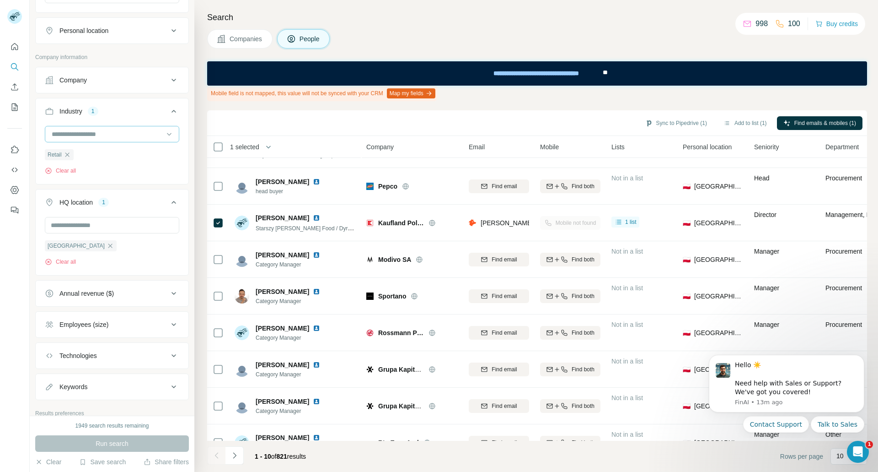
click at [92, 129] on input at bounding box center [107, 134] width 113 height 10
type input "*****"
click at [120, 131] on div "Restaurants" at bounding box center [108, 138] width 123 height 16
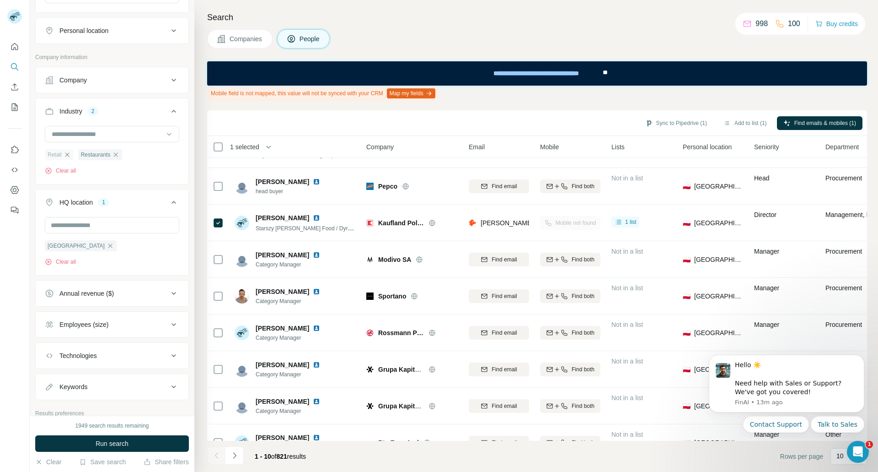
click at [70, 151] on icon "button" at bounding box center [67, 154] width 7 height 7
click at [110, 129] on input at bounding box center [107, 134] width 113 height 10
type input "*"
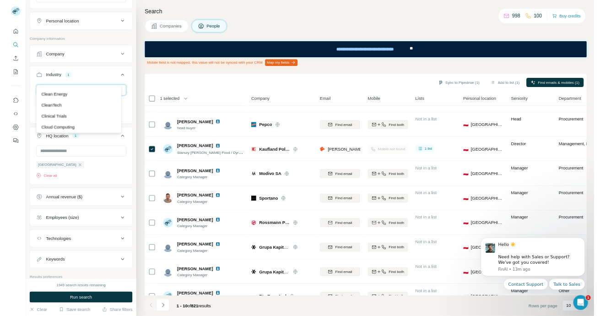
scroll to position [1418, 0]
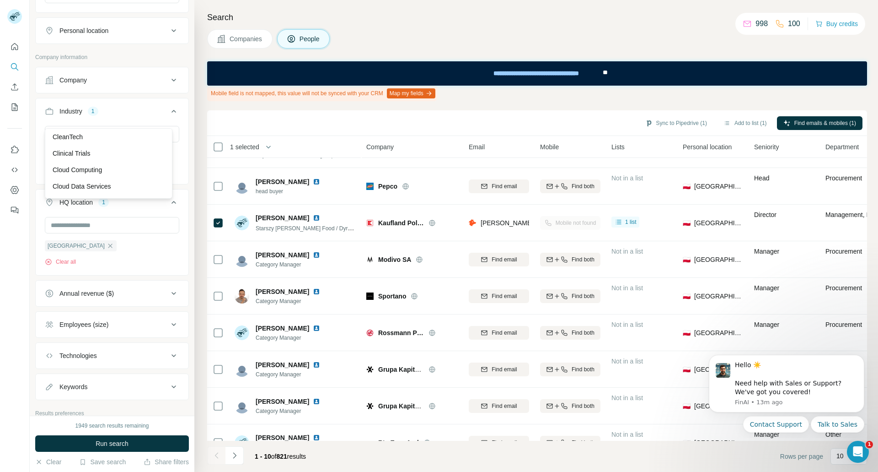
click at [290, 121] on div "Sync to Pipedrive (1) Add to list (1) Find emails & mobiles (1)" at bounding box center [537, 123] width 651 height 16
click at [83, 151] on icon "button" at bounding box center [82, 154] width 7 height 7
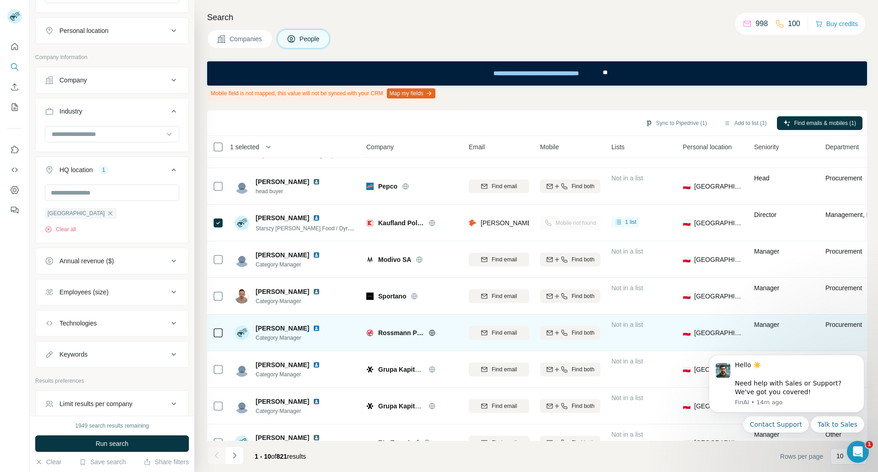
click at [504, 341] on div "Find email" at bounding box center [499, 332] width 60 height 25
click at [506, 337] on button "Find email" at bounding box center [499, 333] width 60 height 14
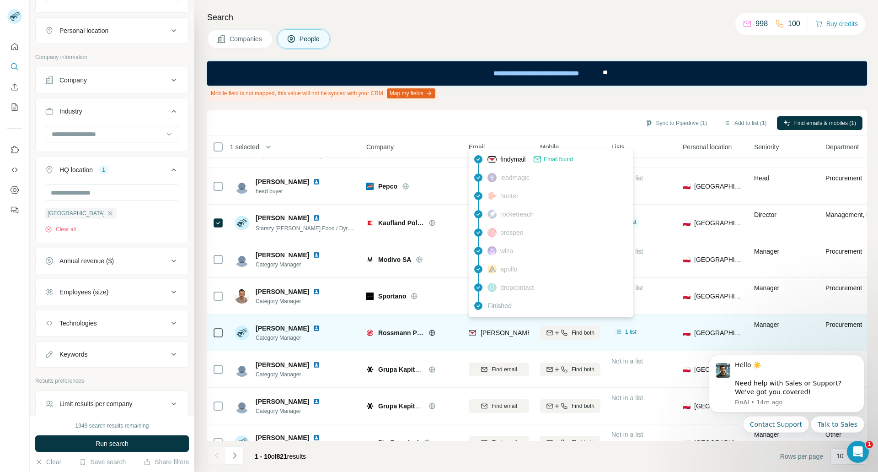
click at [517, 334] on span "[PERSON_NAME][EMAIL_ADDRESS][PERSON_NAME][DOMAIN_NAME]" at bounding box center [588, 332] width 214 height 7
copy tr "[PERSON_NAME][EMAIL_ADDRESS][PERSON_NAME][DOMAIN_NAME]"
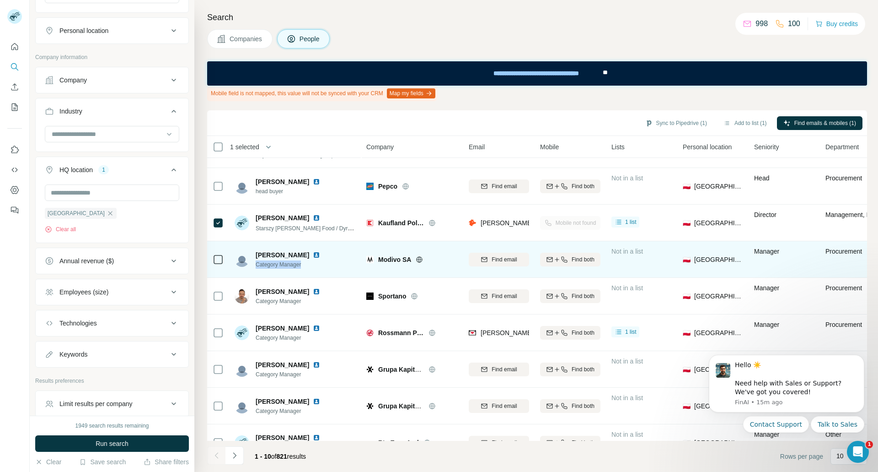
drag, startPoint x: 297, startPoint y: 266, endPoint x: 256, endPoint y: 270, distance: 41.4
click at [256, 270] on div "[PERSON_NAME] Category Manager" at bounding box center [296, 259] width 122 height 25
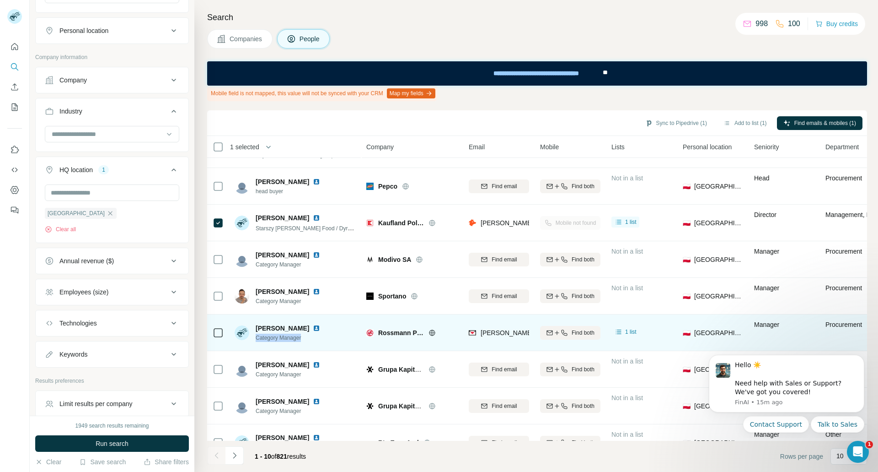
drag, startPoint x: 294, startPoint y: 340, endPoint x: 256, endPoint y: 340, distance: 38.0
click at [256, 340] on span "Category Manager" at bounding box center [290, 337] width 68 height 8
copy span "Category Manager"
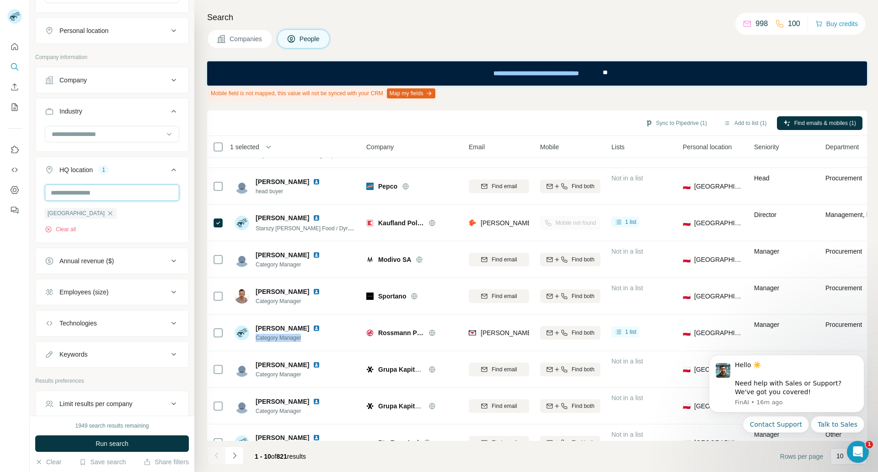
click at [104, 184] on input "text" at bounding box center [112, 192] width 134 height 16
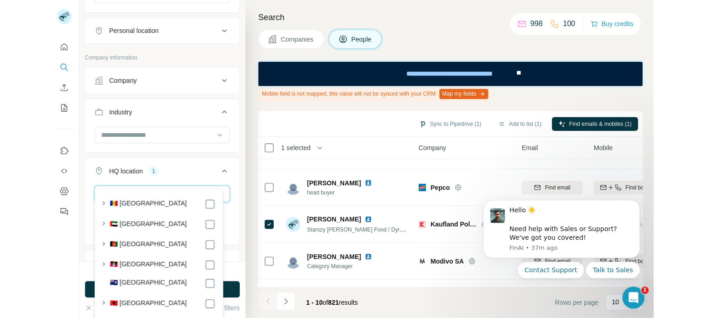
scroll to position [1418, 0]
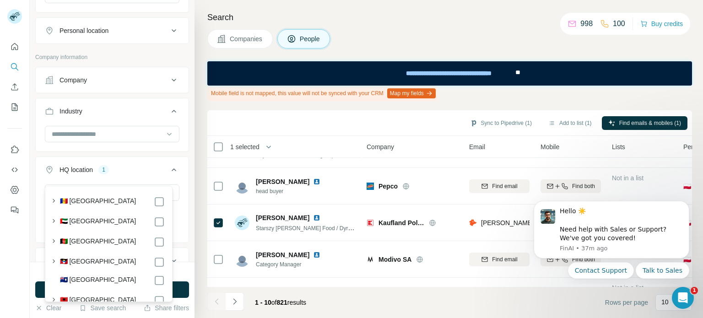
click at [278, 133] on div "Sync to Pipedrive (1) Add to list (1) Find emails & mobiles (1)" at bounding box center [449, 123] width 484 height 26
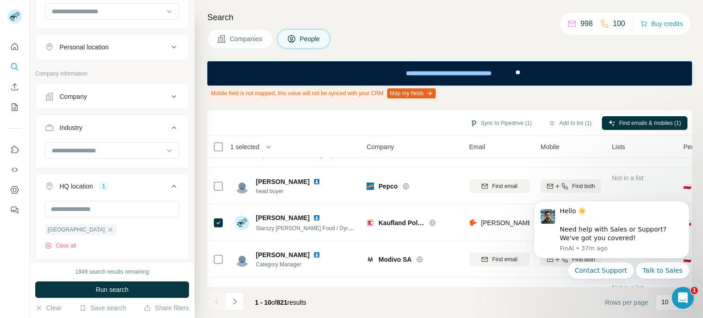
scroll to position [207, 0]
